Goal: Information Seeking & Learning: Learn about a topic

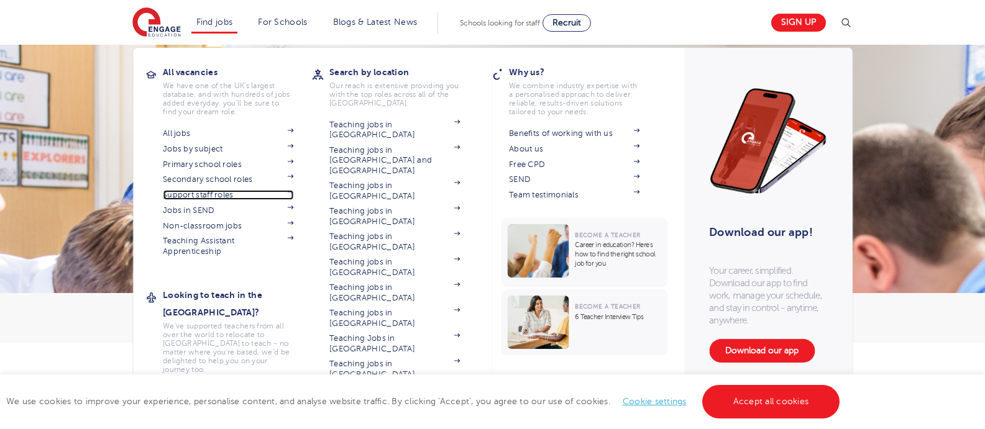
click at [217, 194] on link "Support staff roles" at bounding box center [228, 195] width 130 height 10
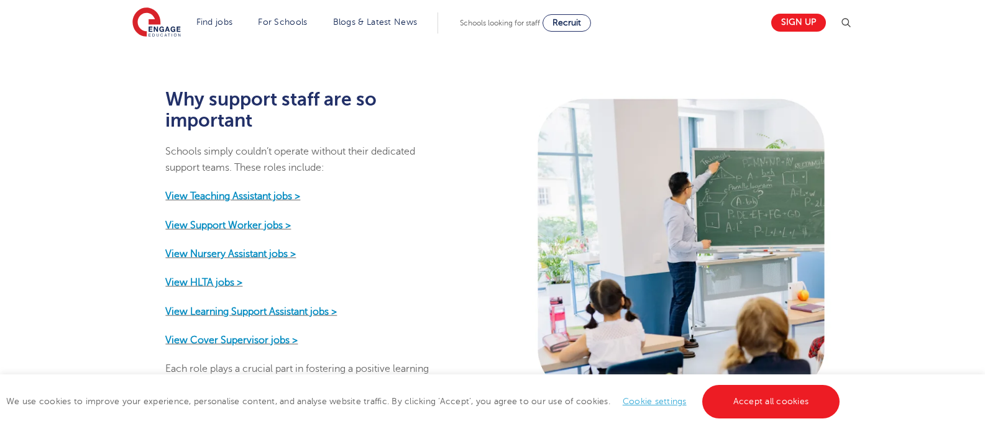
scroll to position [613, 0]
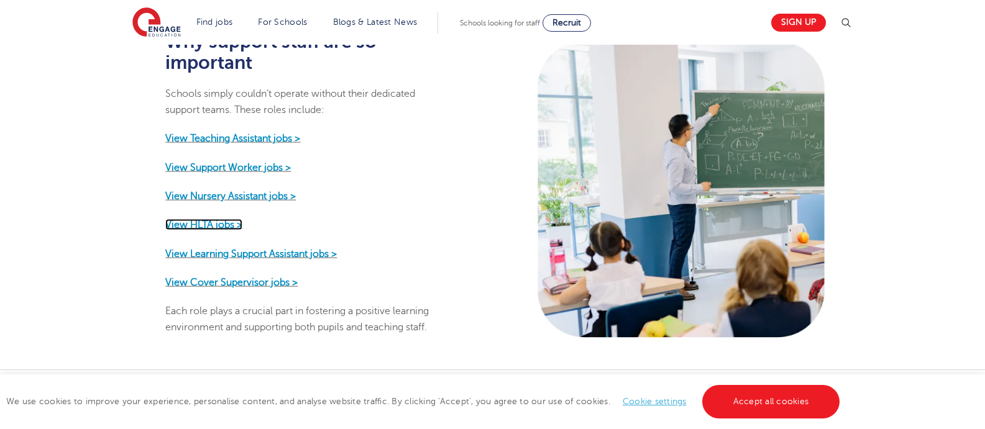
click at [220, 219] on strong "View HLTA jobs >" at bounding box center [203, 224] width 77 height 11
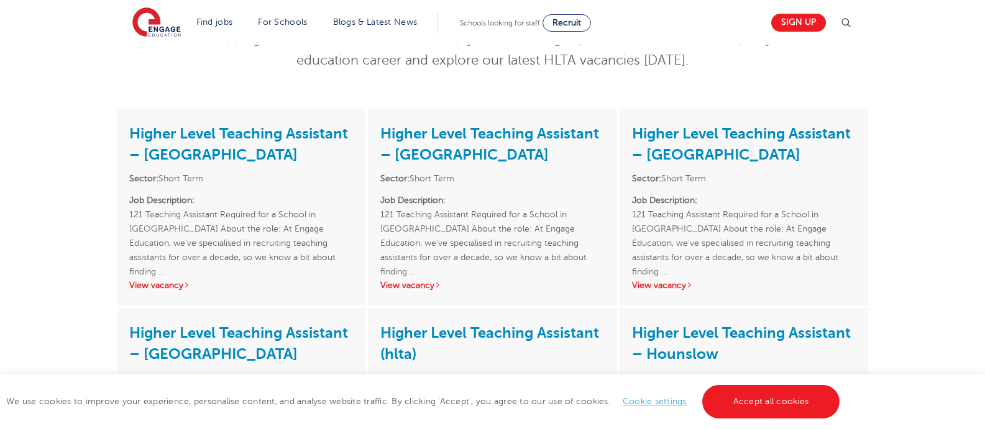
scroll to position [208, 0]
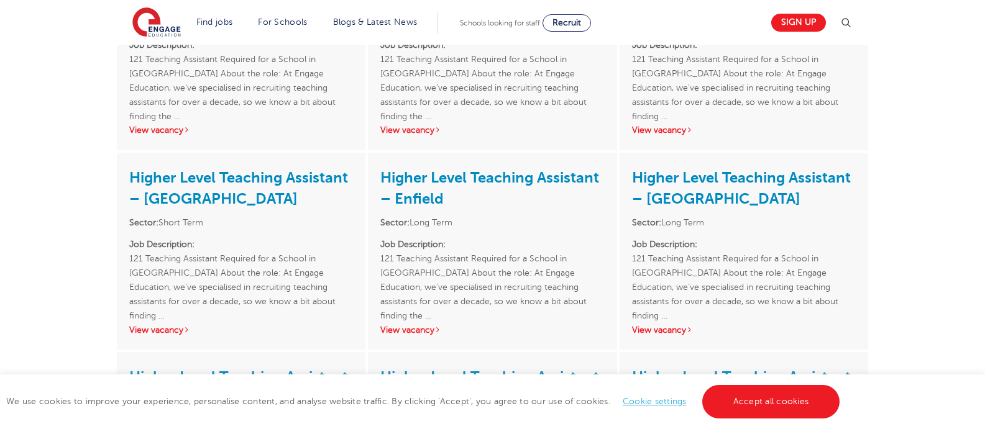
scroll to position [936, 0]
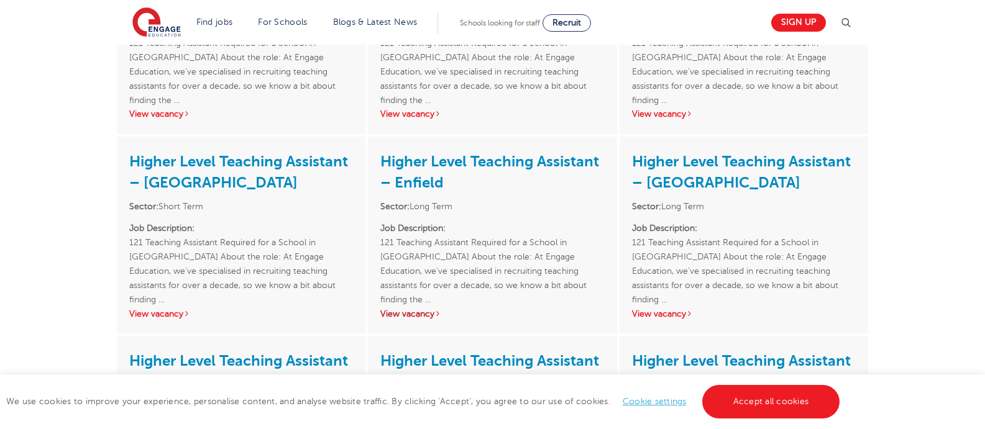
click at [411, 312] on link "View vacancy" at bounding box center [410, 313] width 61 height 9
